Goal: Information Seeking & Learning: Learn about a topic

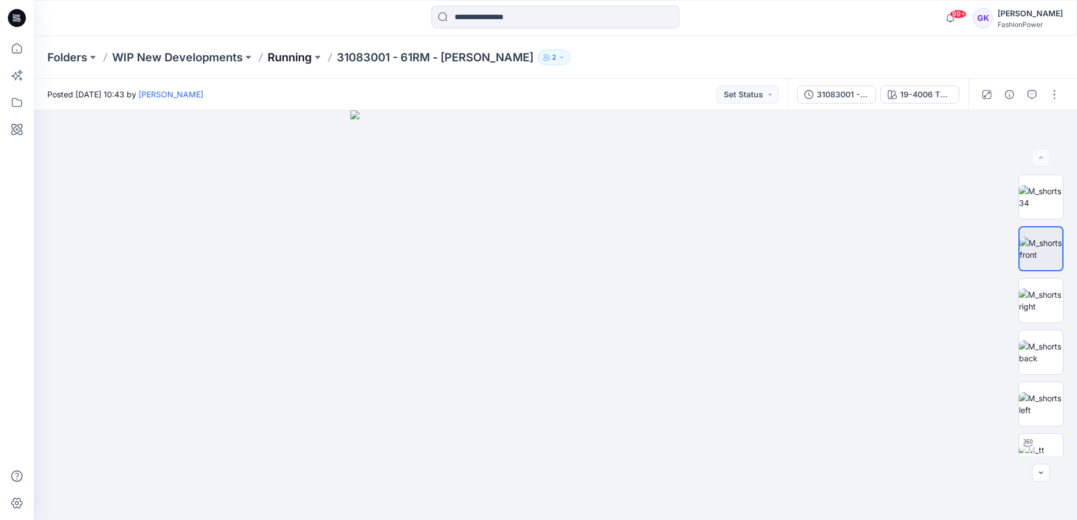
click at [287, 55] on p "Running" at bounding box center [290, 58] width 44 height 16
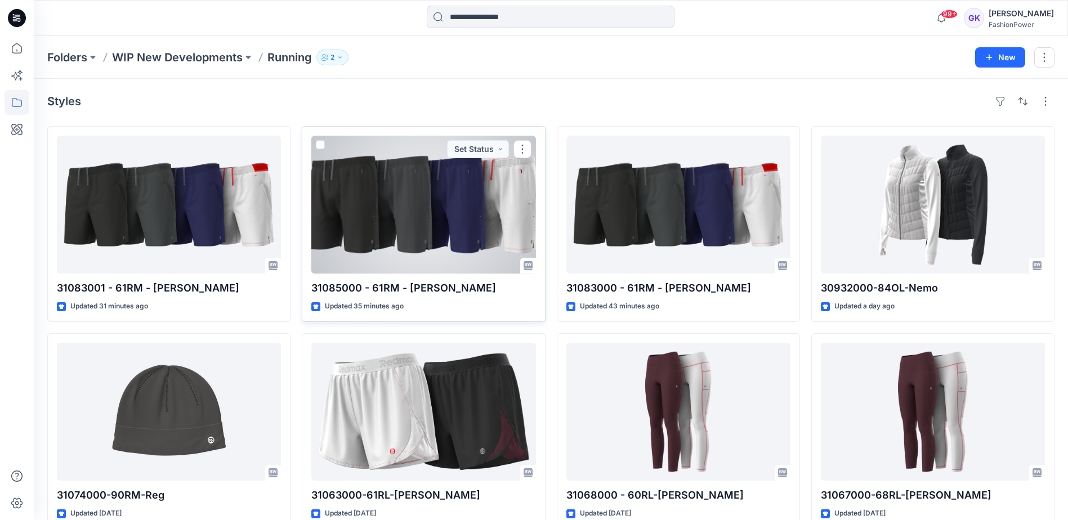
click at [461, 216] on div at bounding box center [423, 205] width 224 height 138
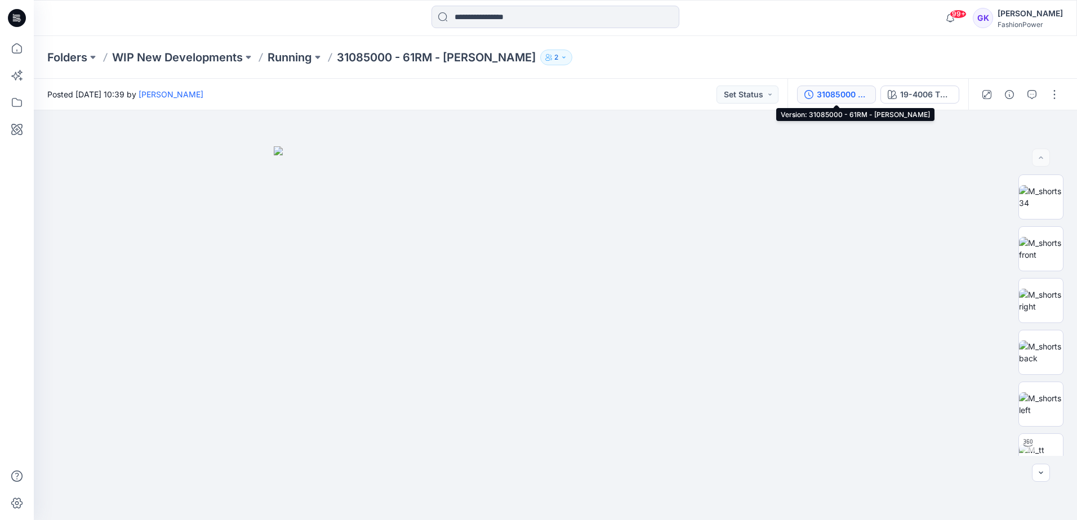
click at [847, 91] on div "31085000 - 61RM - [PERSON_NAME]" at bounding box center [843, 94] width 52 height 12
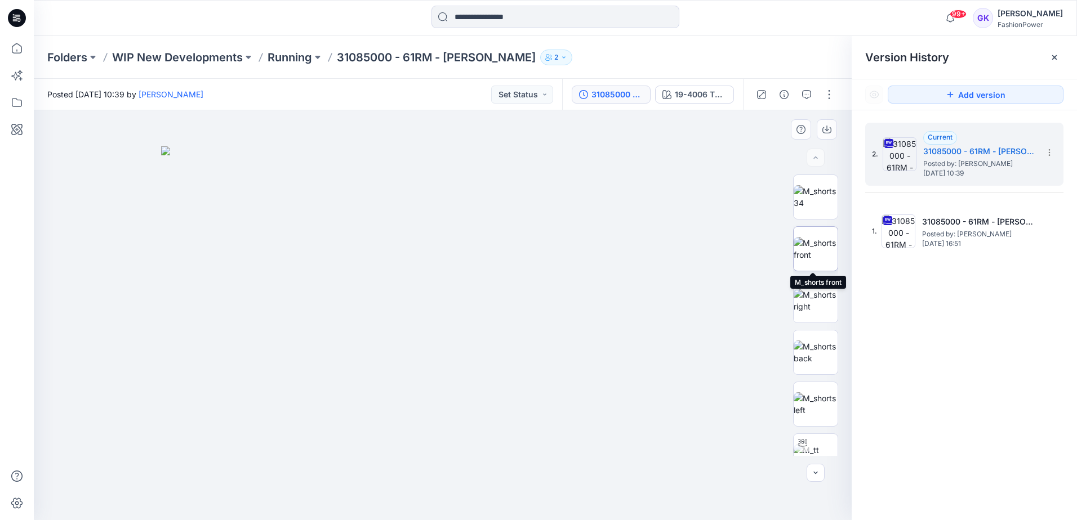
click at [804, 246] on img at bounding box center [816, 249] width 44 height 24
click at [826, 132] on icon "button" at bounding box center [826, 129] width 9 height 9
click at [808, 306] on img at bounding box center [816, 301] width 44 height 24
click at [827, 133] on icon "button" at bounding box center [826, 130] width 9 height 6
click at [802, 364] on img at bounding box center [816, 353] width 44 height 24
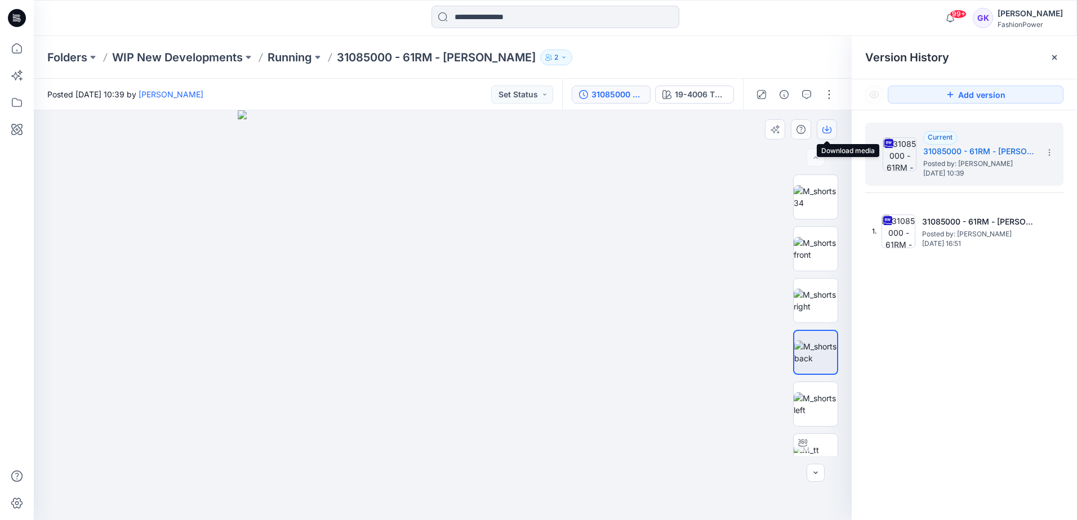
click at [828, 127] on icon "button" at bounding box center [826, 129] width 9 height 9
click at [809, 405] on img at bounding box center [816, 405] width 44 height 24
click at [825, 129] on icon "button" at bounding box center [826, 129] width 5 height 6
click at [944, 447] on div "2. Current 31085000 - 61RM - [PERSON_NAME] Posted by: [PERSON_NAME] [DATE] 10:3…" at bounding box center [964, 323] width 225 height 426
click at [1011, 317] on div "2. Current 31085000 - 61RM - [PERSON_NAME] Posted by: [PERSON_NAME] [DATE] 10:3…" at bounding box center [964, 323] width 225 height 426
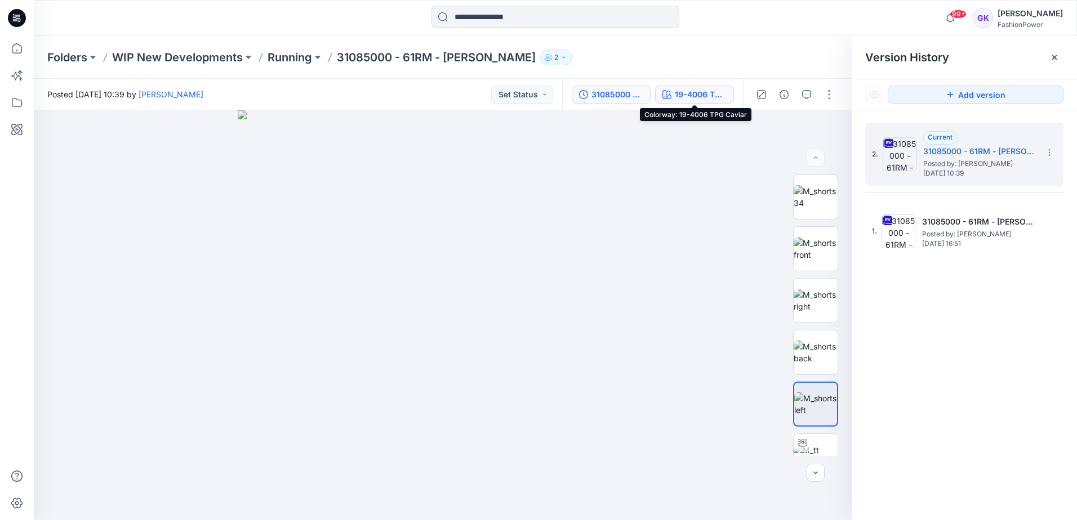
click at [679, 96] on div "19-4006 TPG Caviar" at bounding box center [701, 94] width 52 height 12
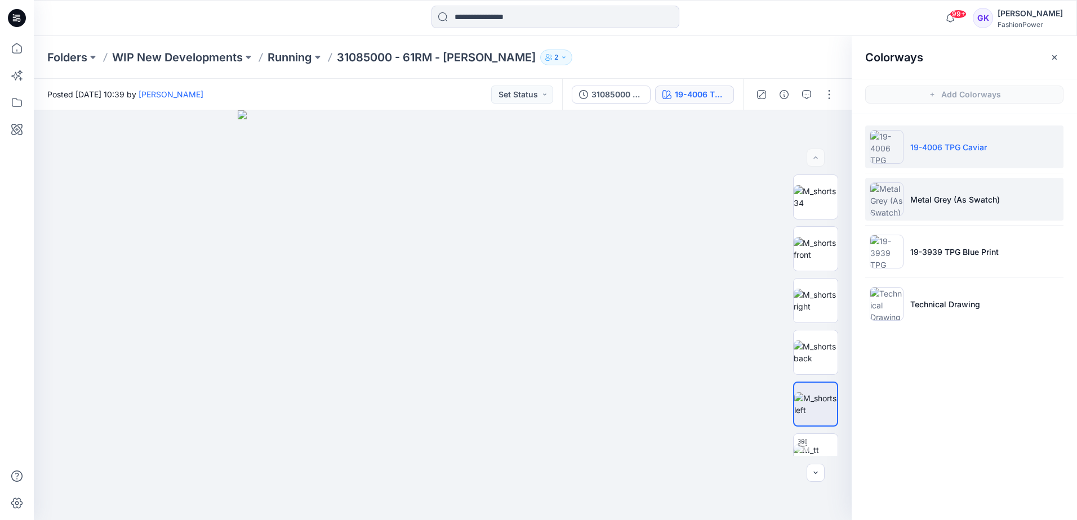
click at [1008, 199] on li "Metal Grey (As Swatch)" at bounding box center [964, 199] width 198 height 43
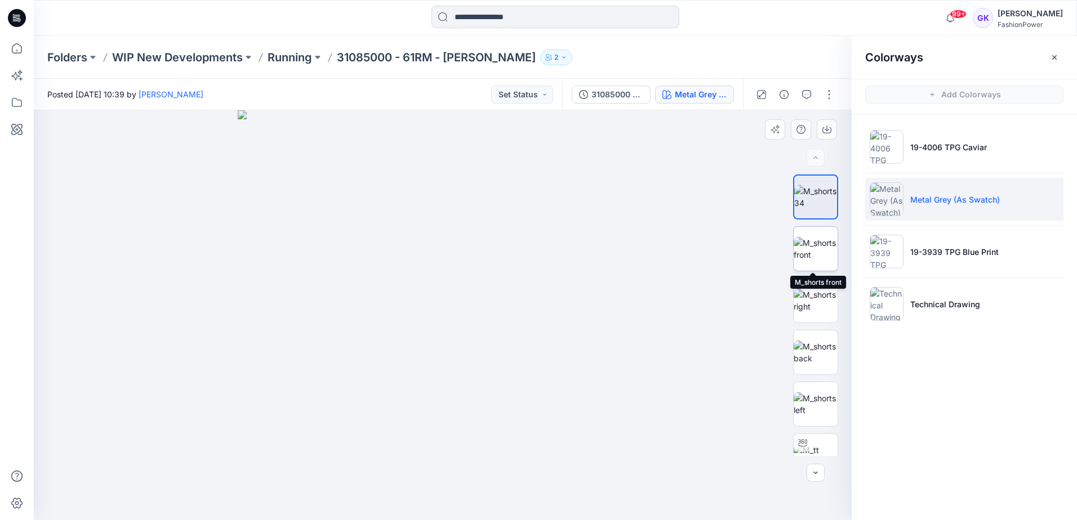
click at [808, 249] on img at bounding box center [816, 249] width 44 height 24
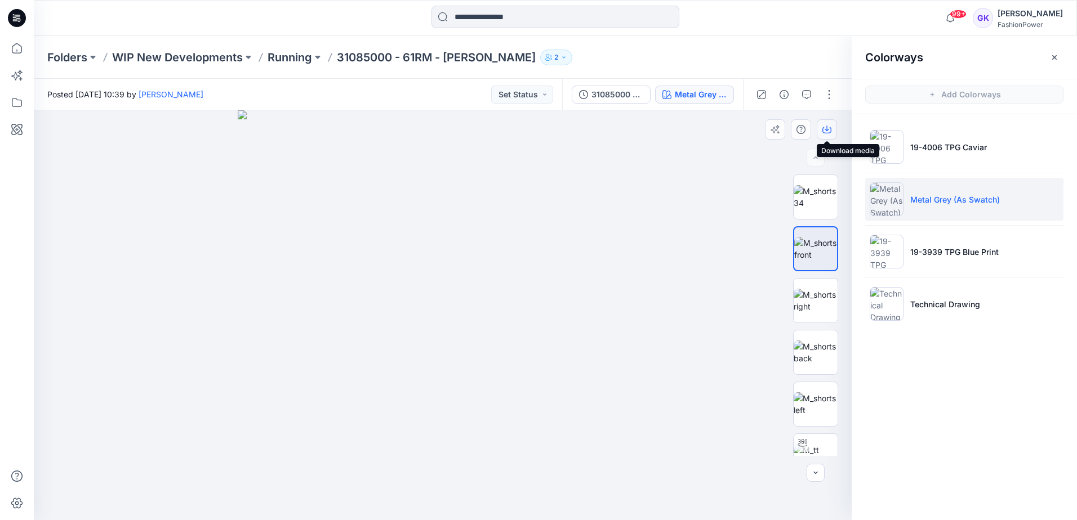
click at [826, 128] on icon "button" at bounding box center [826, 129] width 9 height 9
click at [808, 359] on img at bounding box center [816, 353] width 44 height 24
click at [825, 133] on icon "button" at bounding box center [826, 130] width 9 height 6
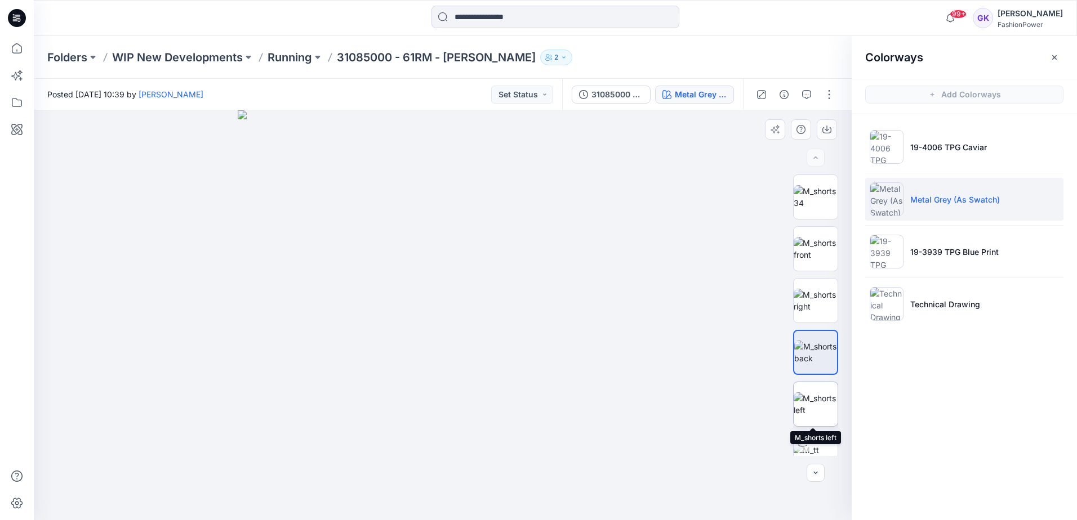
click at [815, 402] on img at bounding box center [816, 405] width 44 height 24
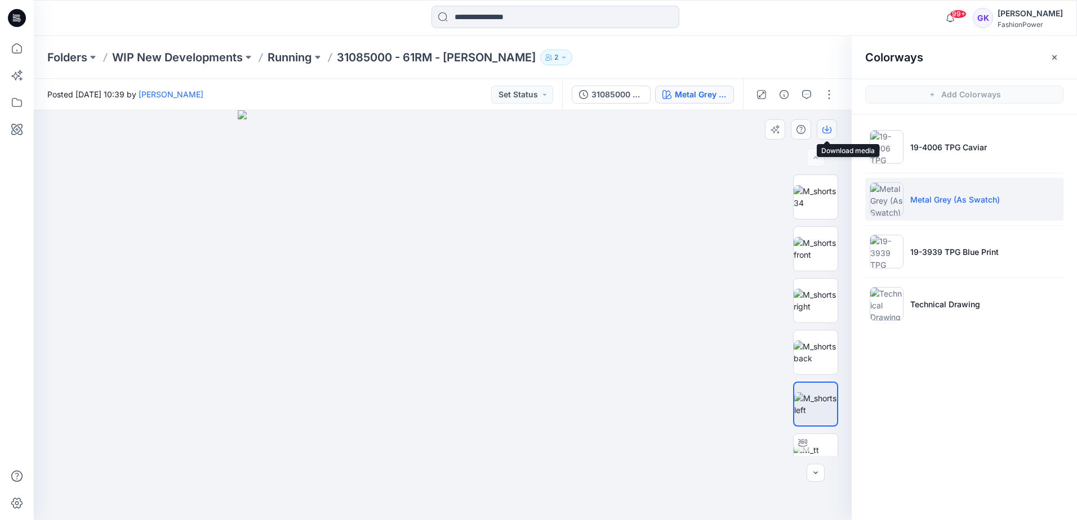
click at [828, 127] on icon "button" at bounding box center [826, 129] width 9 height 9
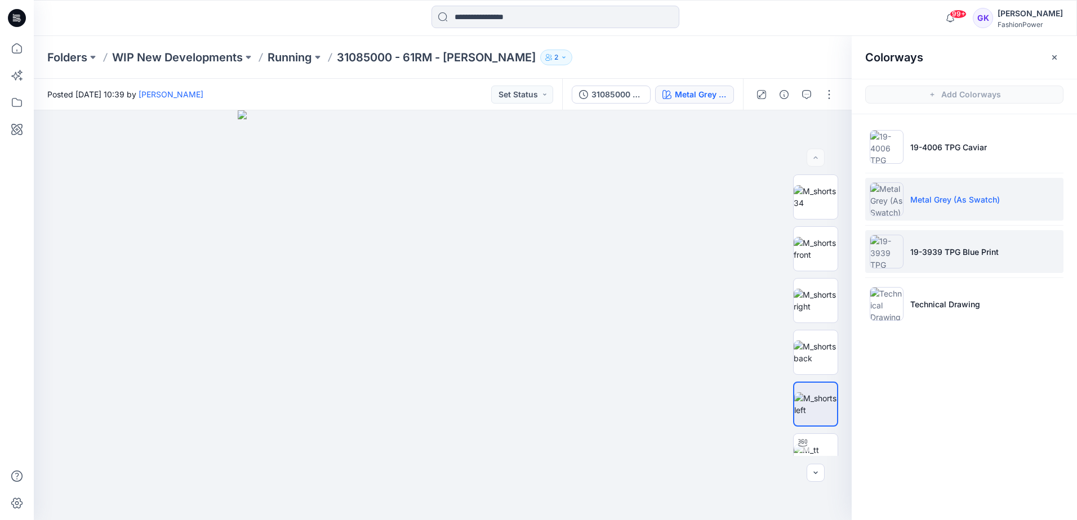
click at [1042, 251] on li "19-3939 TPG Blue Print" at bounding box center [964, 251] width 198 height 43
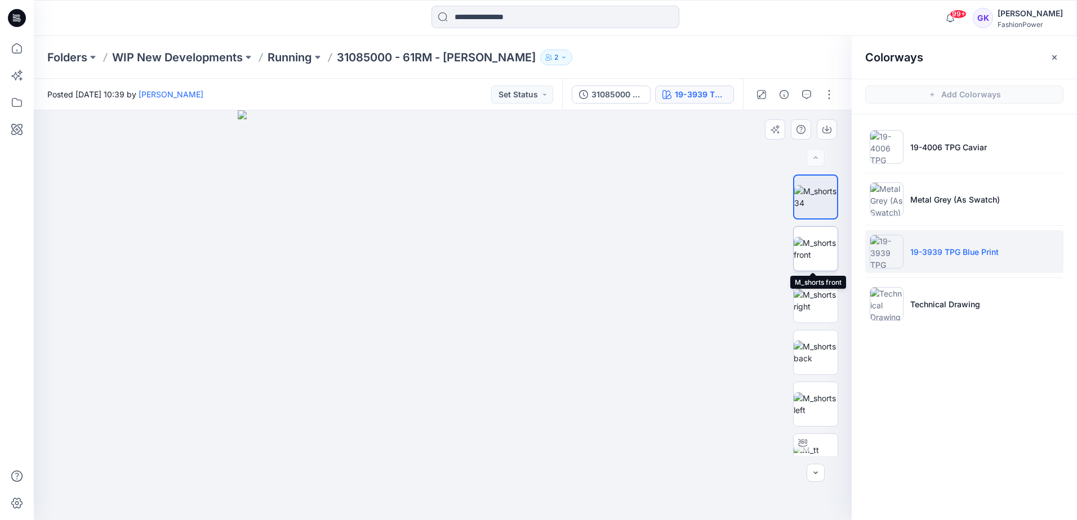
click at [809, 254] on img at bounding box center [816, 249] width 44 height 24
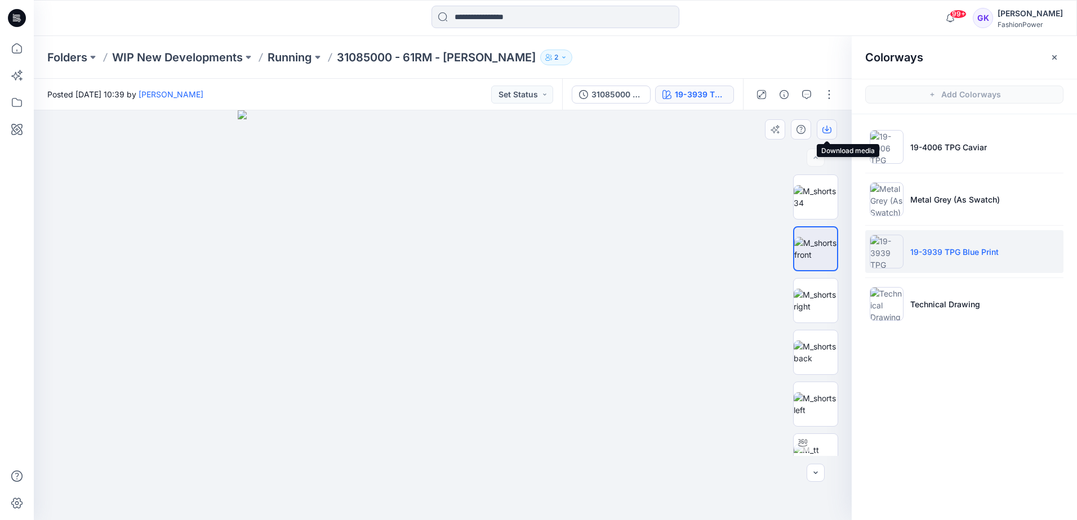
click at [823, 129] on icon "button" at bounding box center [826, 129] width 9 height 9
click at [812, 359] on img at bounding box center [816, 353] width 44 height 24
click at [822, 131] on icon "button" at bounding box center [826, 129] width 9 height 9
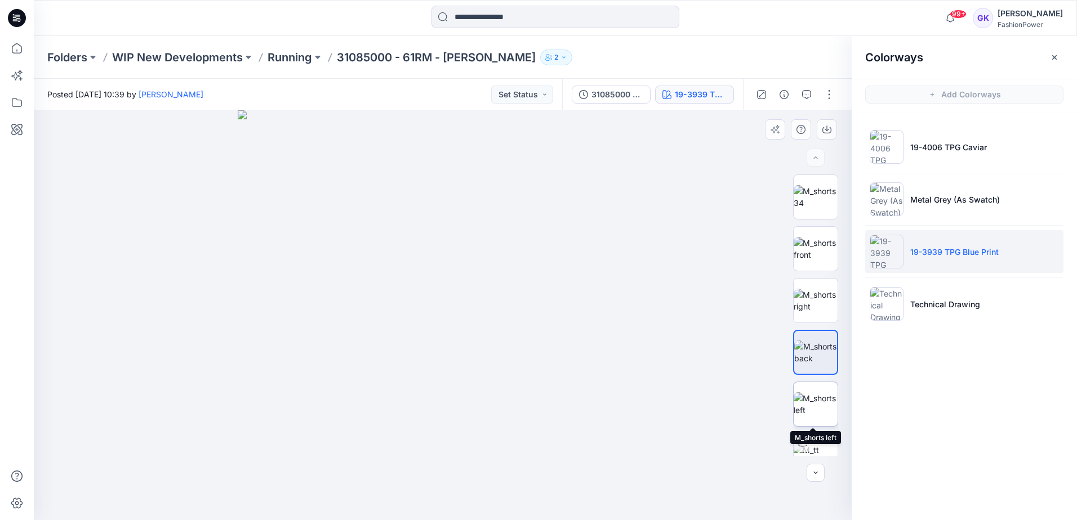
click at [813, 409] on img at bounding box center [816, 405] width 44 height 24
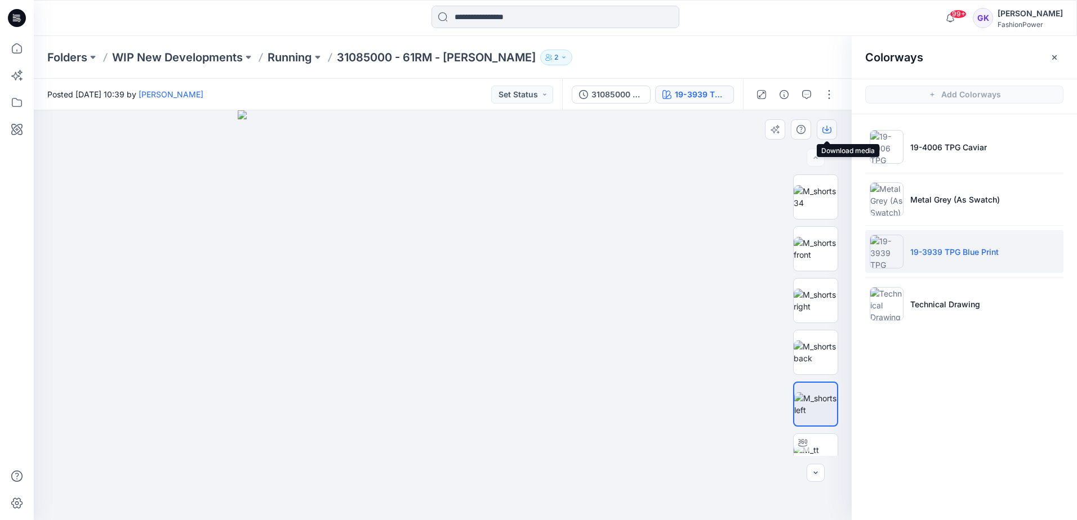
click at [831, 127] on icon "button" at bounding box center [826, 129] width 9 height 9
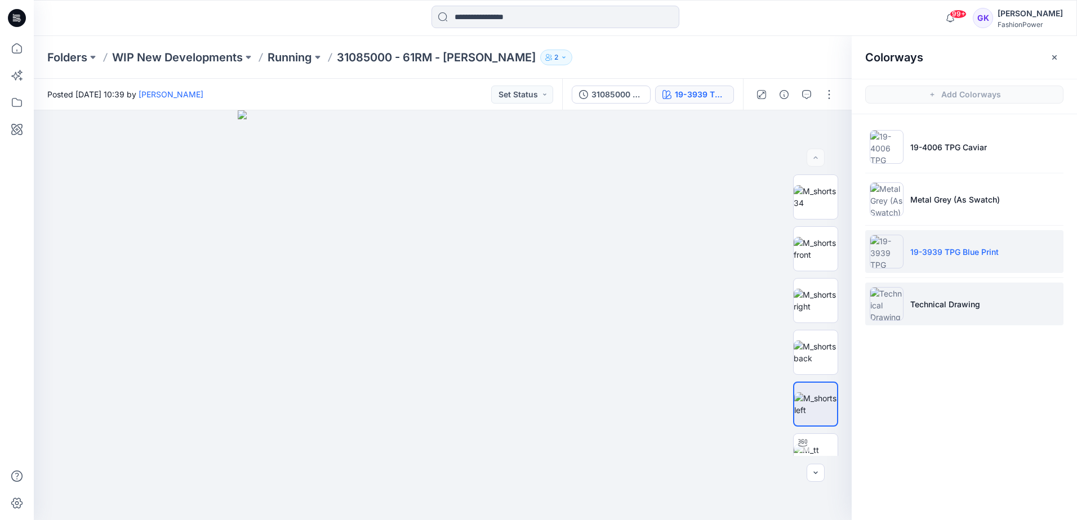
click at [1043, 299] on li "Technical Drawing" at bounding box center [964, 304] width 198 height 43
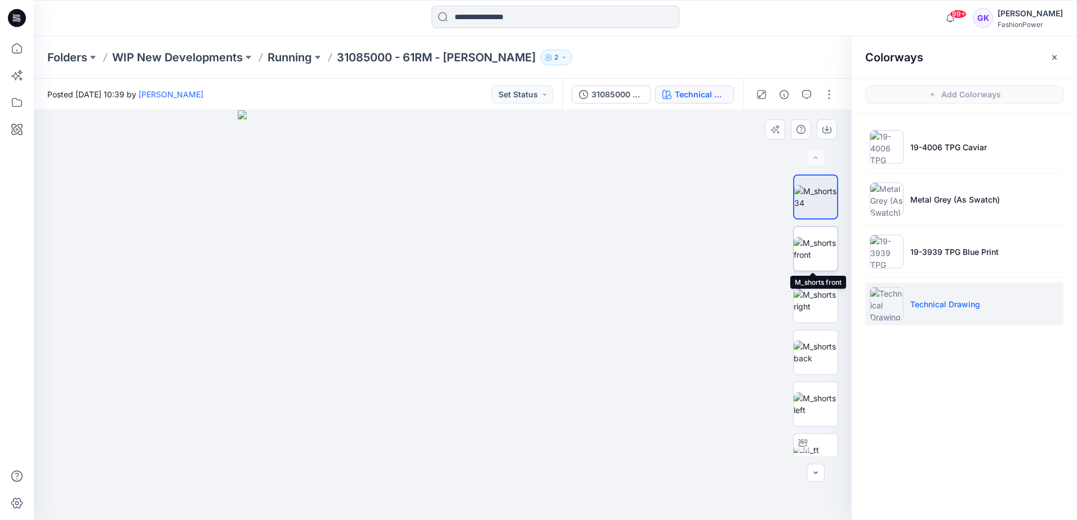
click at [816, 243] on img at bounding box center [816, 249] width 44 height 24
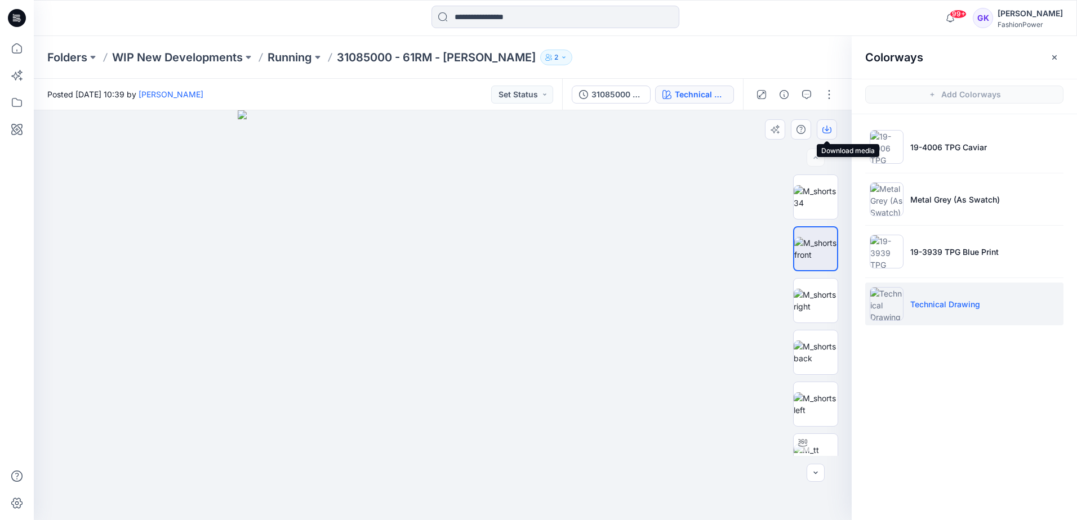
click at [829, 129] on icon "button" at bounding box center [826, 129] width 9 height 9
click at [807, 358] on img at bounding box center [816, 353] width 44 height 24
click at [826, 128] on icon "button" at bounding box center [826, 129] width 9 height 9
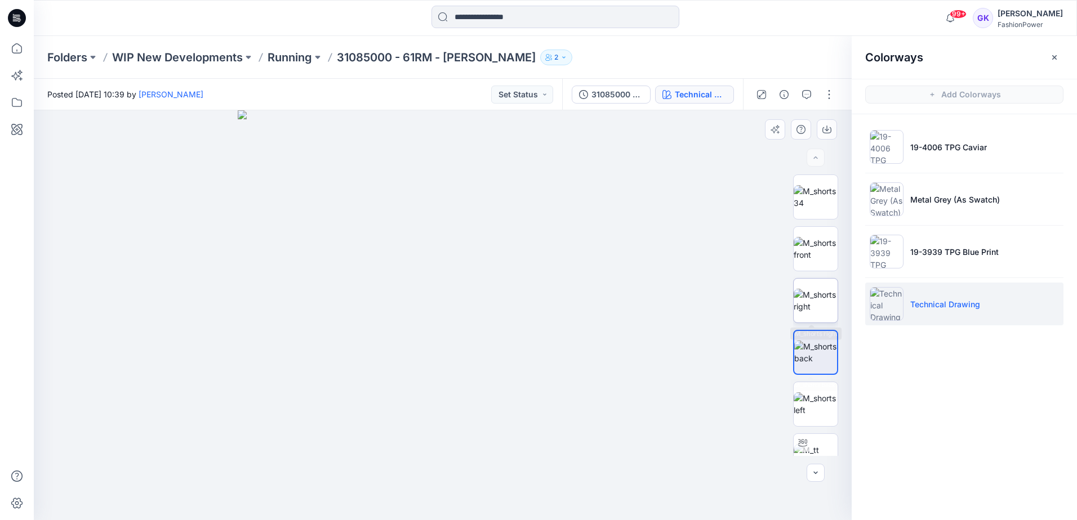
click at [799, 307] on img at bounding box center [816, 301] width 44 height 24
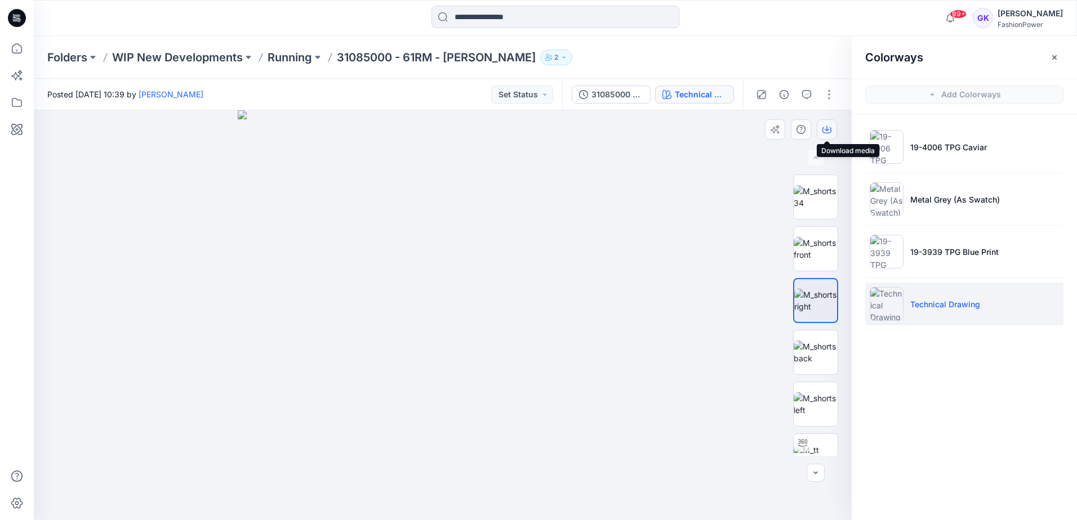
click at [830, 129] on icon "button" at bounding box center [826, 129] width 9 height 9
click at [813, 401] on img at bounding box center [816, 405] width 44 height 24
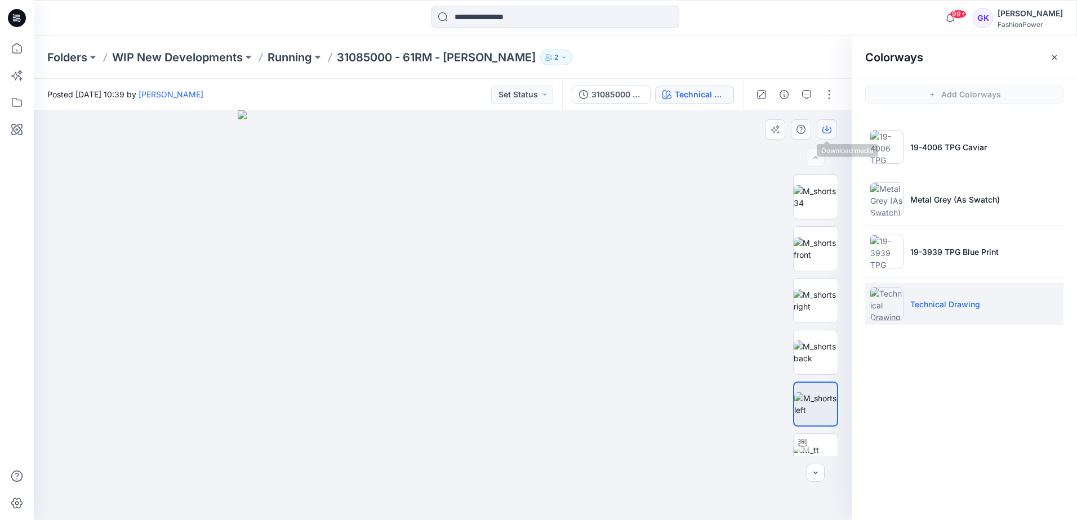
click at [827, 132] on icon "button" at bounding box center [826, 129] width 9 height 9
